Goal: Find specific page/section: Find specific page/section

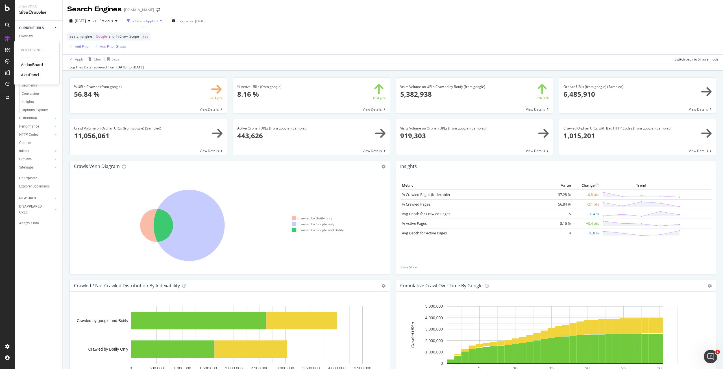
click at [34, 66] on div "ActionBoard" at bounding box center [32, 65] width 22 height 6
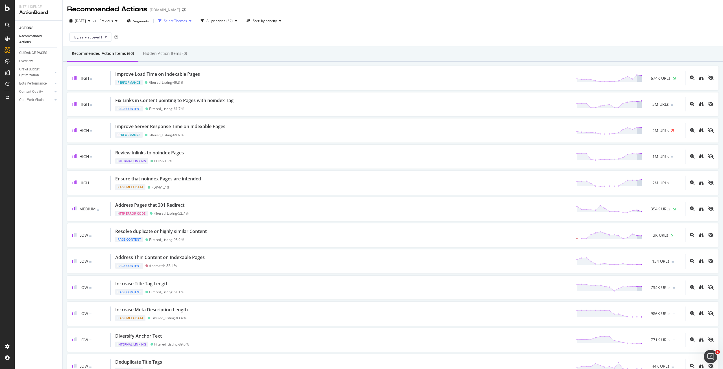
click at [187, 24] on div "Select Themes" at bounding box center [175, 21] width 38 height 8
click at [195, 42] on div "Performance" at bounding box center [187, 42] width 21 height 5
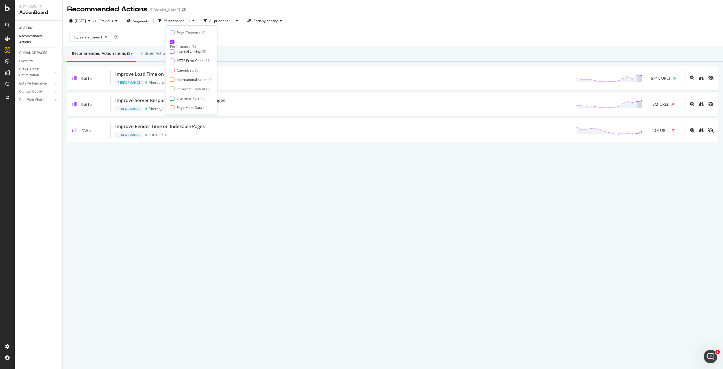
click at [191, 44] on div "Performance" at bounding box center [180, 46] width 21 height 5
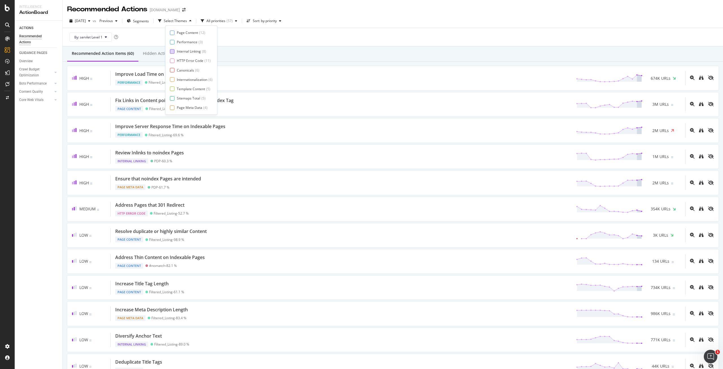
click at [196, 50] on div "Internal Linking" at bounding box center [189, 51] width 24 height 5
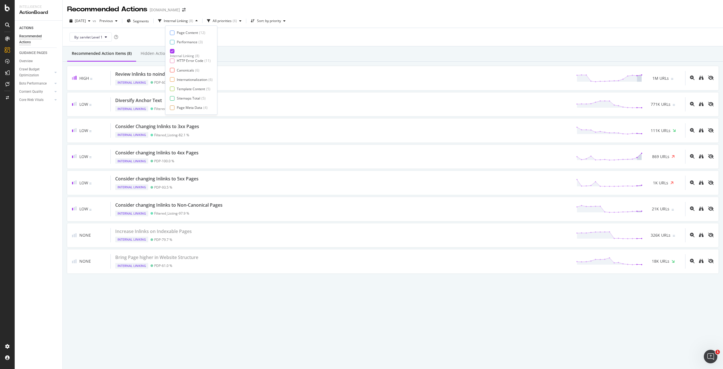
click at [194, 53] on div "Internal Linking" at bounding box center [182, 55] width 24 height 5
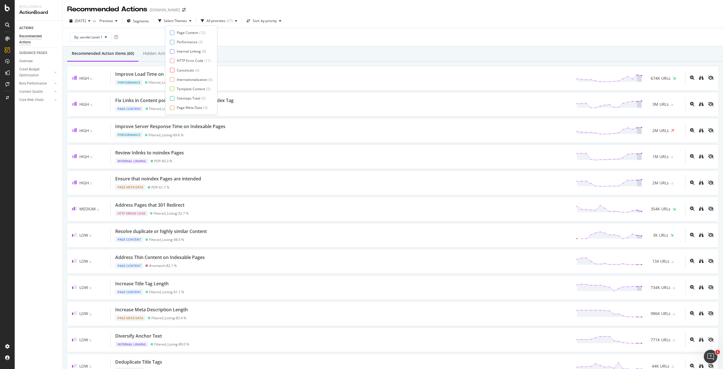
scroll to position [9, 0]
click at [239, 43] on div "By: servlet Level 1" at bounding box center [393, 37] width 652 height 18
